Goal: Register for event/course

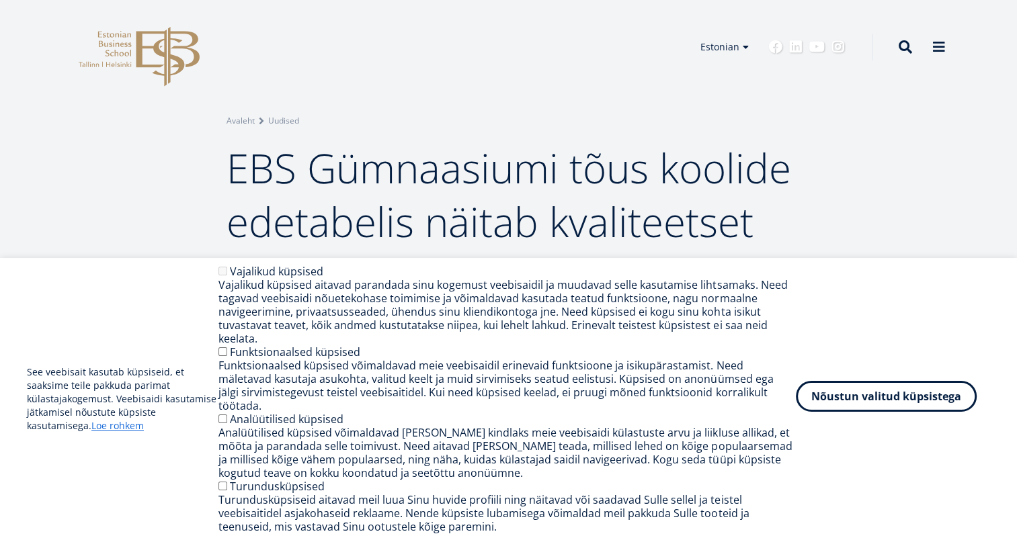
click at [944, 407] on button "Nõustun valitud küpsistega" at bounding box center [886, 396] width 181 height 31
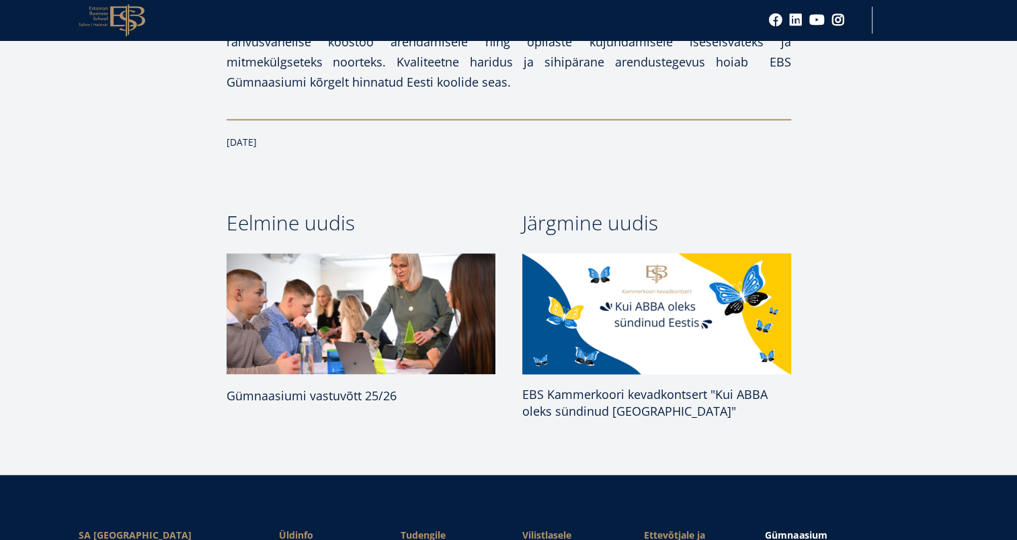
scroll to position [1680, 0]
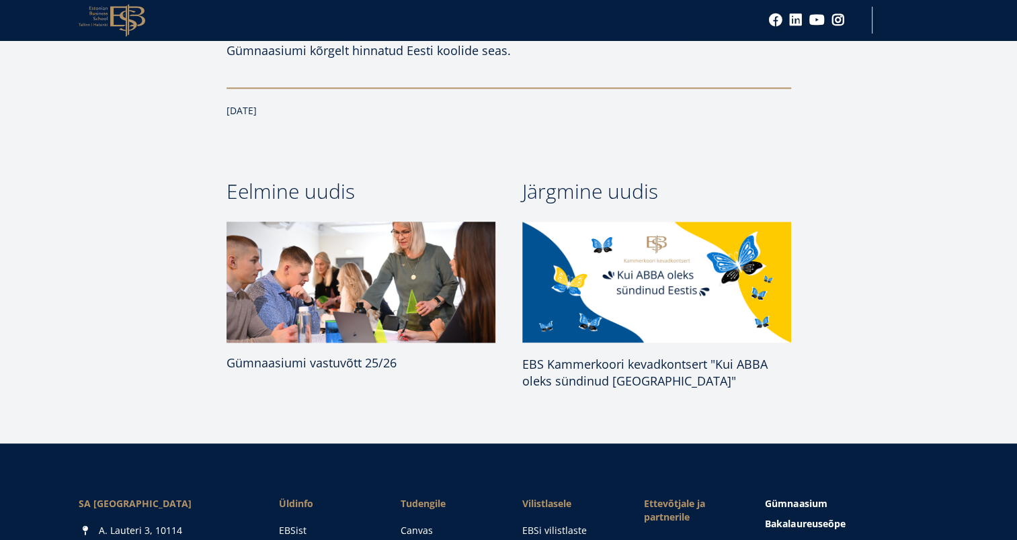
click at [361, 302] on link "Gümnaasiumi vastuvõtt 25/26" at bounding box center [360, 298] width 269 height 152
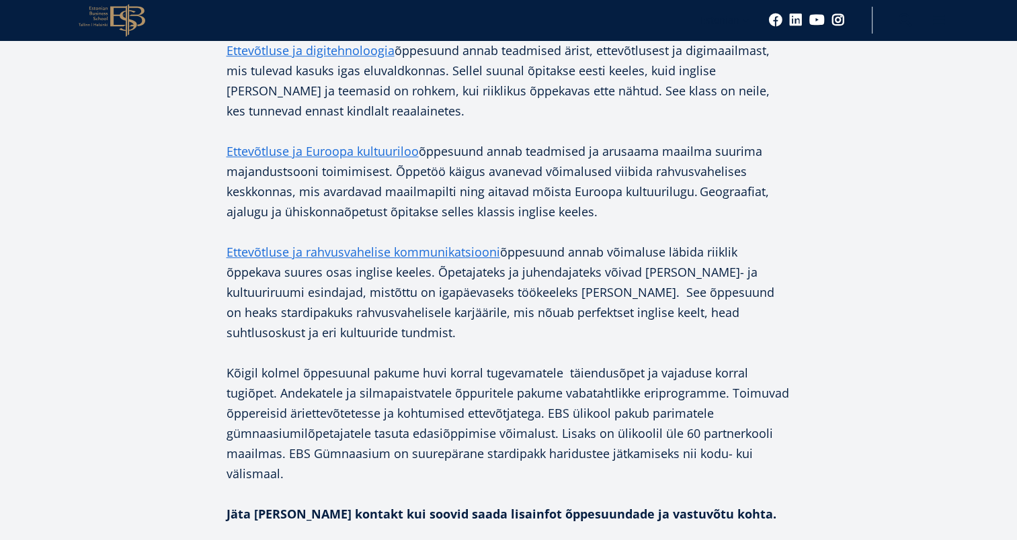
scroll to position [403, 0]
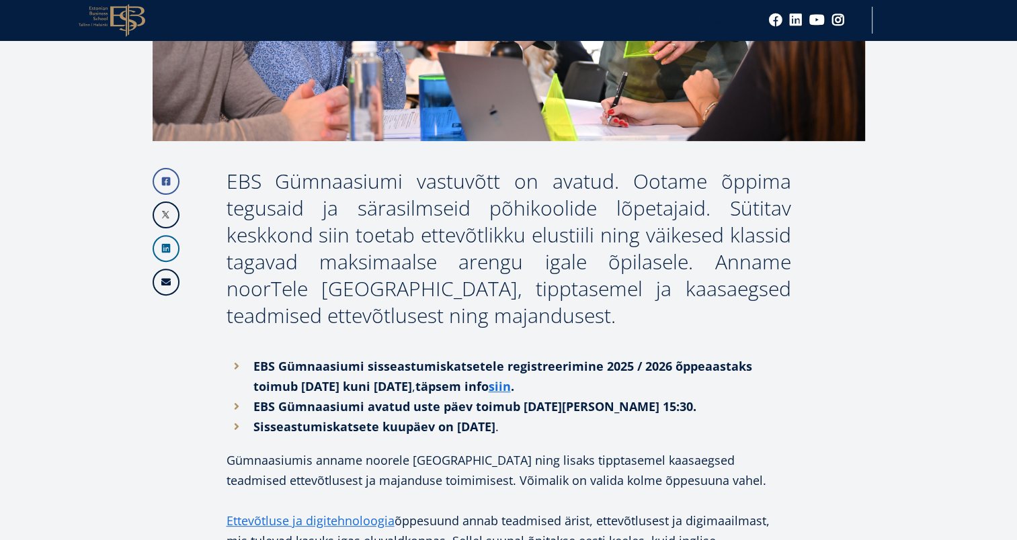
drag, startPoint x: 502, startPoint y: 390, endPoint x: 556, endPoint y: 351, distance: 66.9
click at [502, 390] on link "siin" at bounding box center [500, 386] width 22 height 20
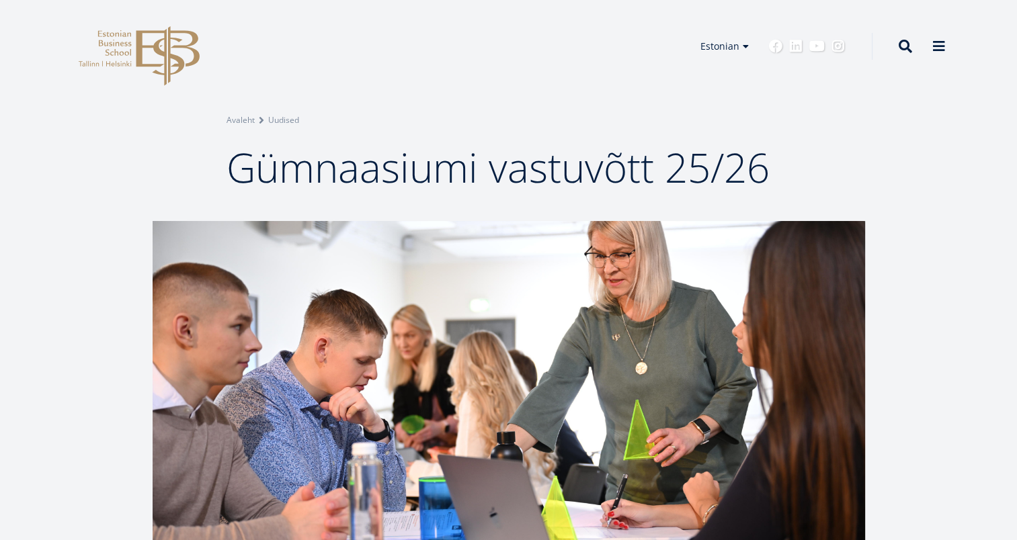
scroll to position [0, 0]
click at [114, 61] on icon "EBS Logo Created with Sketch." at bounding box center [139, 57] width 121 height 60
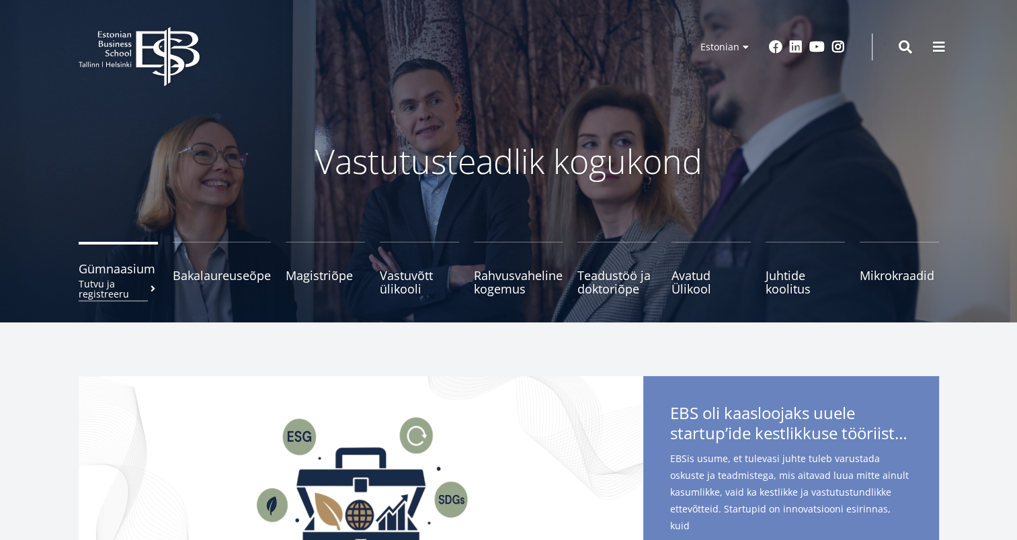
click at [143, 281] on small "Tutvu ja registreeru" at bounding box center [118, 289] width 79 height 20
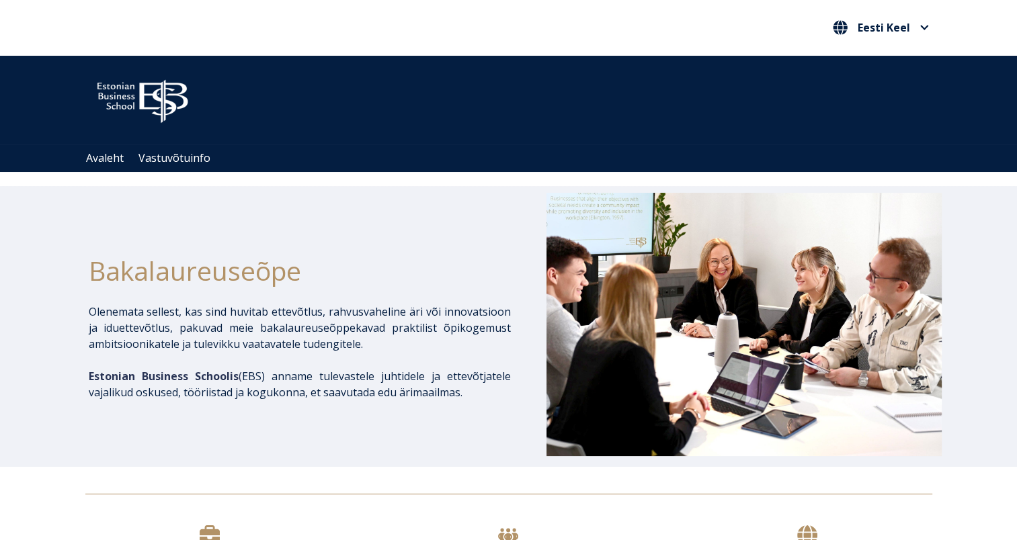
click at [97, 167] on ul "Avaleht Vastuvõtuinfo" at bounding box center [516, 158] width 874 height 28
click at [118, 158] on link "Avaleht" at bounding box center [104, 158] width 36 height 11
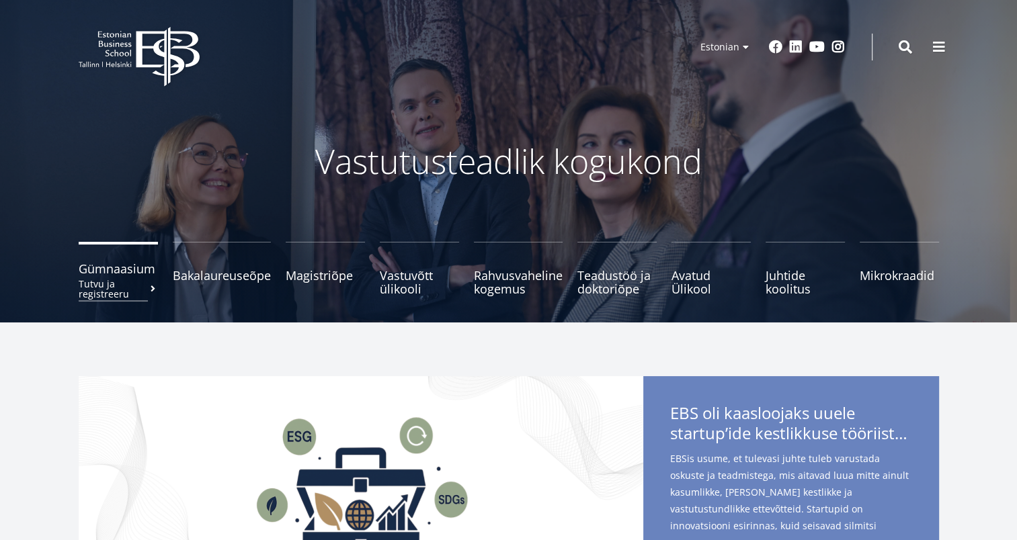
click at [142, 280] on small "Tutvu ja registreeru" at bounding box center [118, 289] width 79 height 20
